Goal: Obtain resource: Download file/media

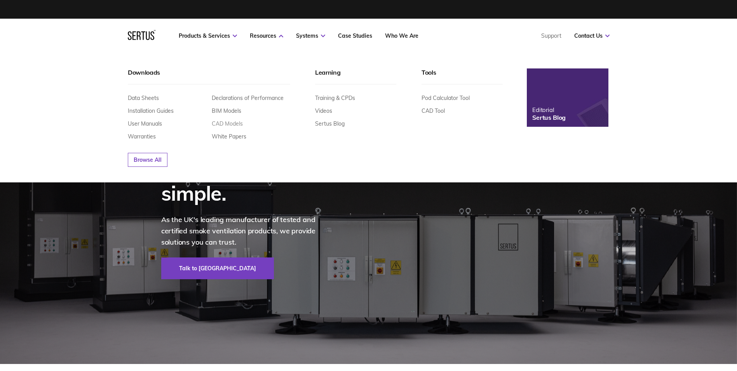
click at [229, 124] on link "CAD Models" at bounding box center [227, 123] width 31 height 7
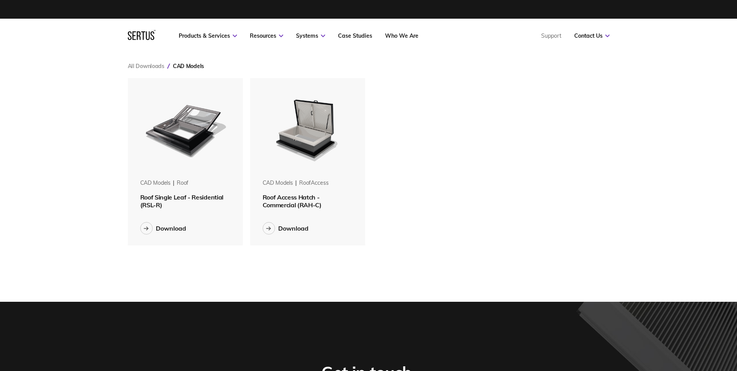
scroll to position [179, 494]
click at [195, 198] on span "Roof Single Leaf - Residential (RSL-R)" at bounding box center [181, 201] width 83 height 16
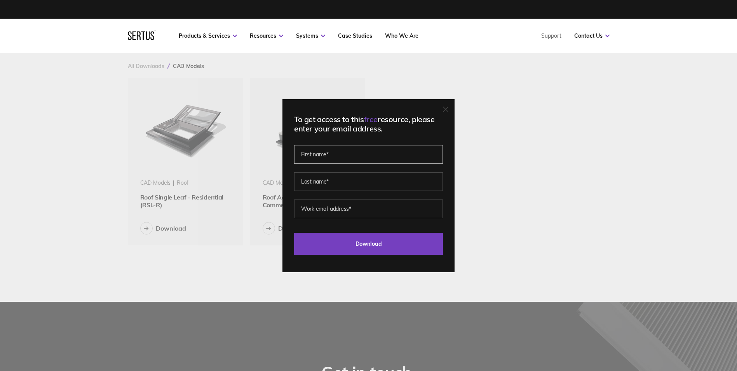
click at [361, 160] on input "text" at bounding box center [368, 154] width 149 height 19
type input "NEV"
type input "FULLER"
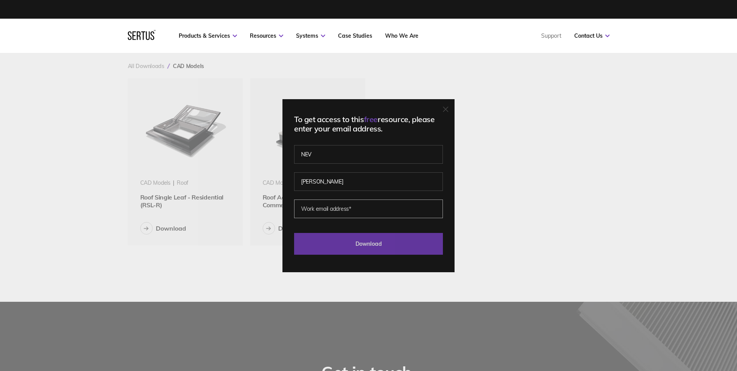
type input "NFuller@richardsonprojects.uk"
type input "NEV"
drag, startPoint x: 357, startPoint y: 240, endPoint x: 363, endPoint y: 247, distance: 9.1
click at [357, 240] on input "Download" at bounding box center [368, 244] width 149 height 22
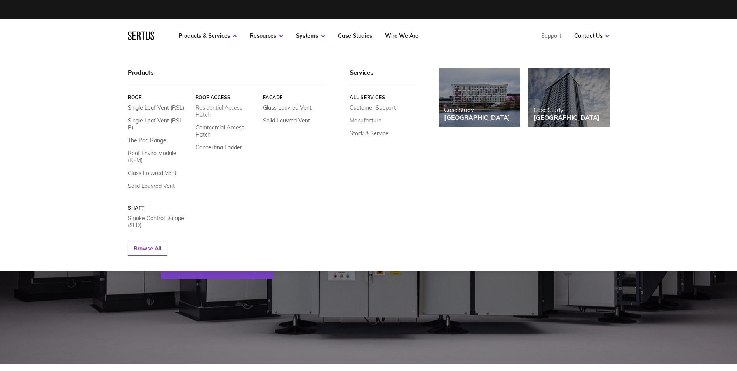
click at [235, 106] on link "Residential Access Hatch" at bounding box center [226, 111] width 62 height 14
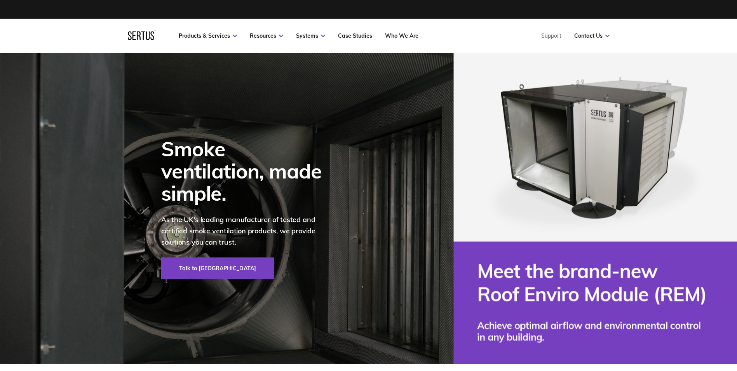
click at [205, 39] on nav "Products & Services Resources Systems Case Studies Who We Are Support Contact U…" at bounding box center [369, 36] width 482 height 34
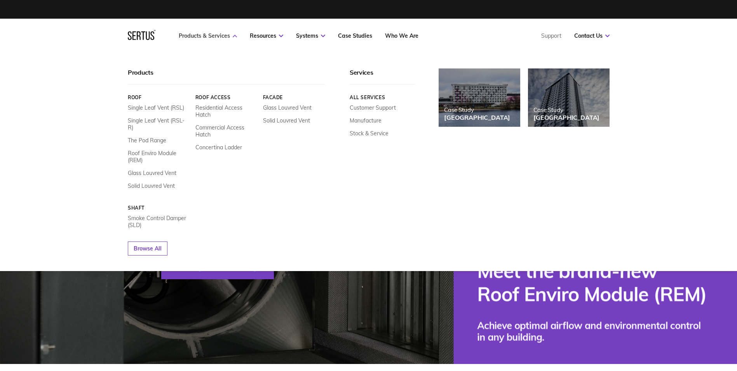
click at [206, 35] on link "Products & Services" at bounding box center [208, 35] width 58 height 7
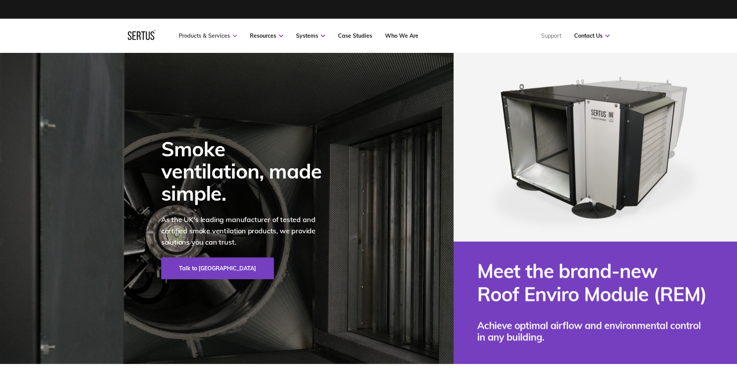
click at [206, 35] on link "Products & Services" at bounding box center [208, 35] width 58 height 7
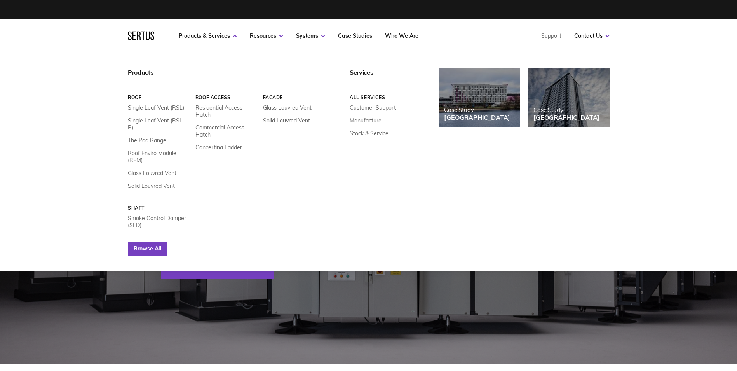
click at [157, 241] on link "Browse All" at bounding box center [148, 248] width 40 height 14
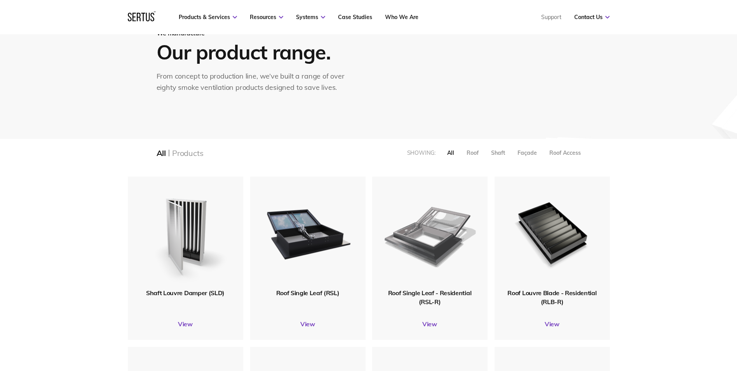
scroll to position [78, 0]
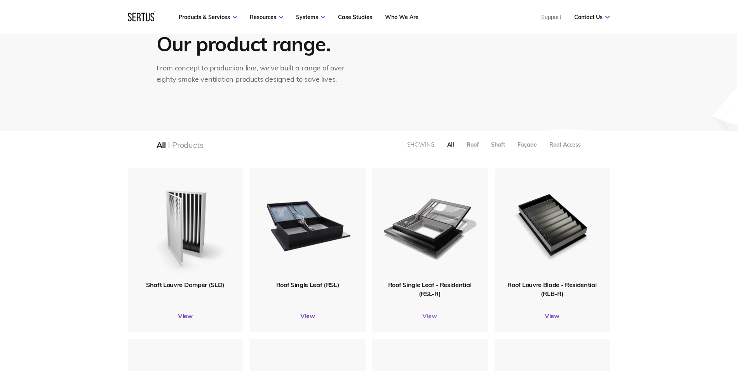
click at [431, 315] on link "View" at bounding box center [429, 316] width 115 height 8
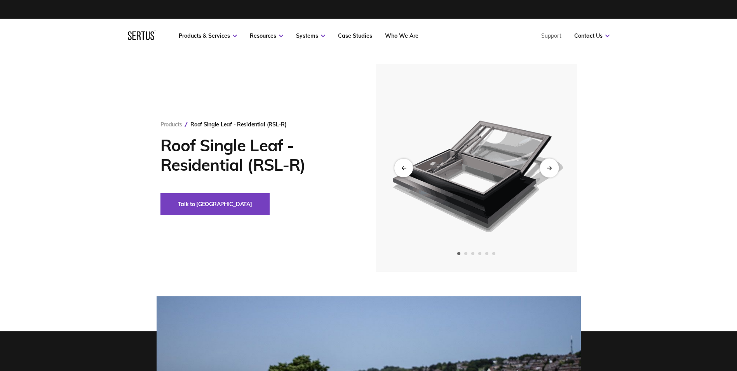
click at [552, 168] on div "Next slide" at bounding box center [549, 167] width 19 height 19
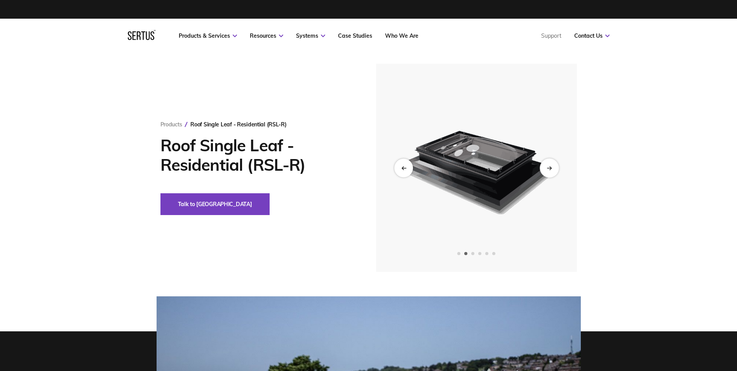
click at [552, 168] on div "Next slide" at bounding box center [549, 167] width 19 height 19
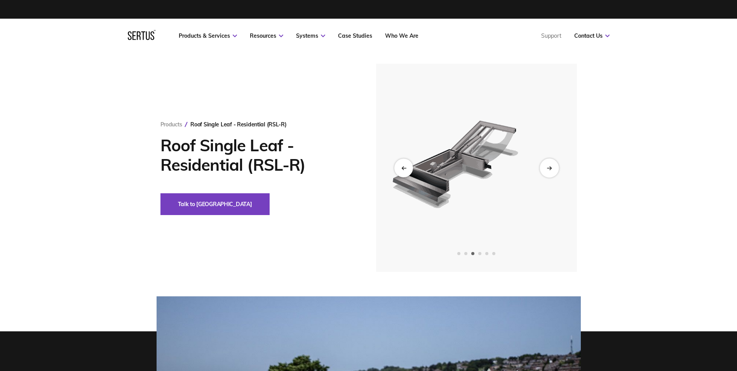
click at [552, 168] on div "Next slide" at bounding box center [549, 167] width 19 height 19
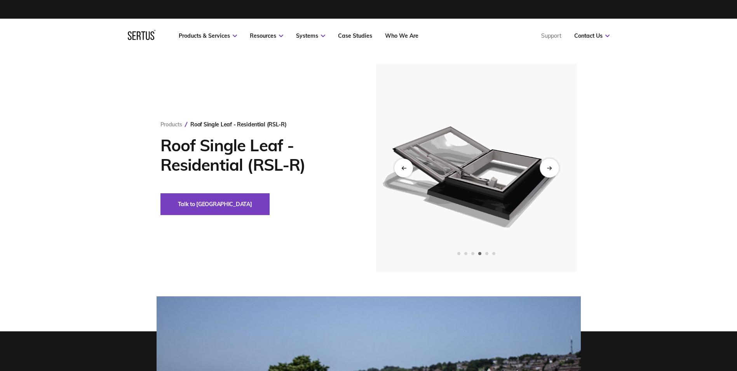
click at [552, 168] on div "Next slide" at bounding box center [549, 167] width 19 height 19
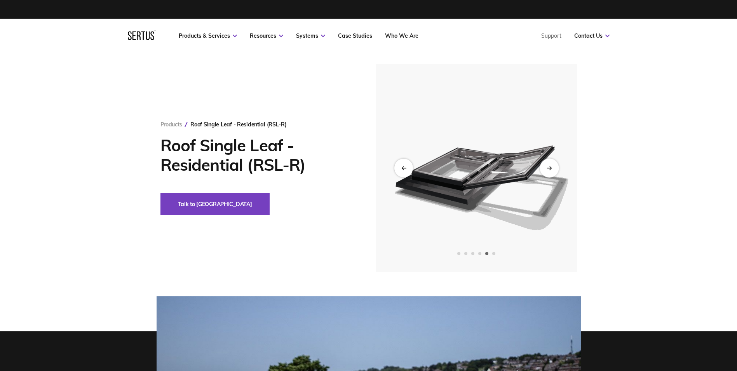
click at [552, 168] on div "Next slide" at bounding box center [549, 167] width 19 height 19
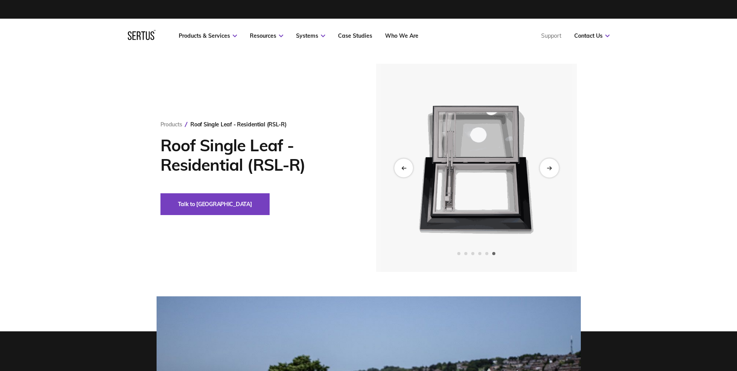
click at [548, 167] on icon "Next slide" at bounding box center [549, 168] width 5 height 4
click at [405, 167] on icon "Previous slide" at bounding box center [403, 168] width 5 height 4
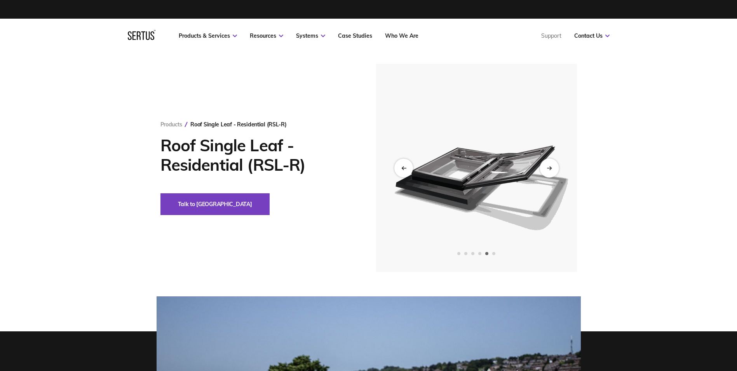
click at [549, 167] on icon "Next slide" at bounding box center [549, 168] width 5 height 4
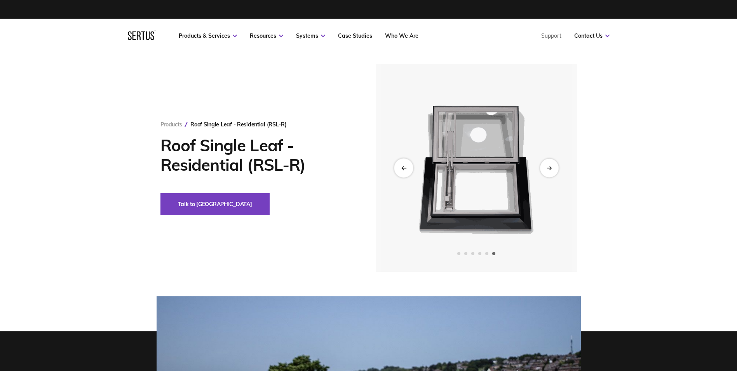
click at [406, 167] on icon "Previous slide" at bounding box center [403, 168] width 5 height 4
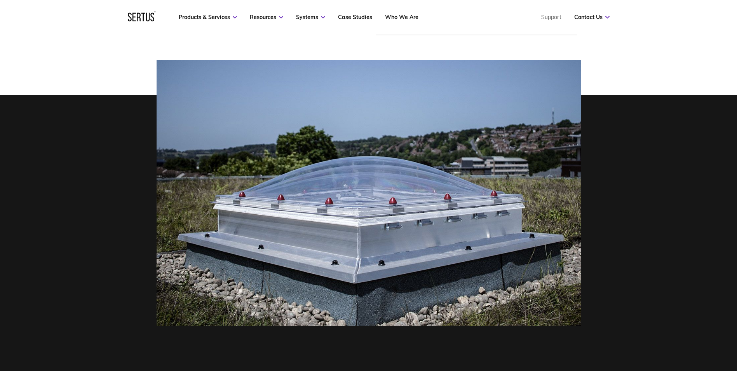
scroll to position [233, 0]
